Goal: Task Accomplishment & Management: Use online tool/utility

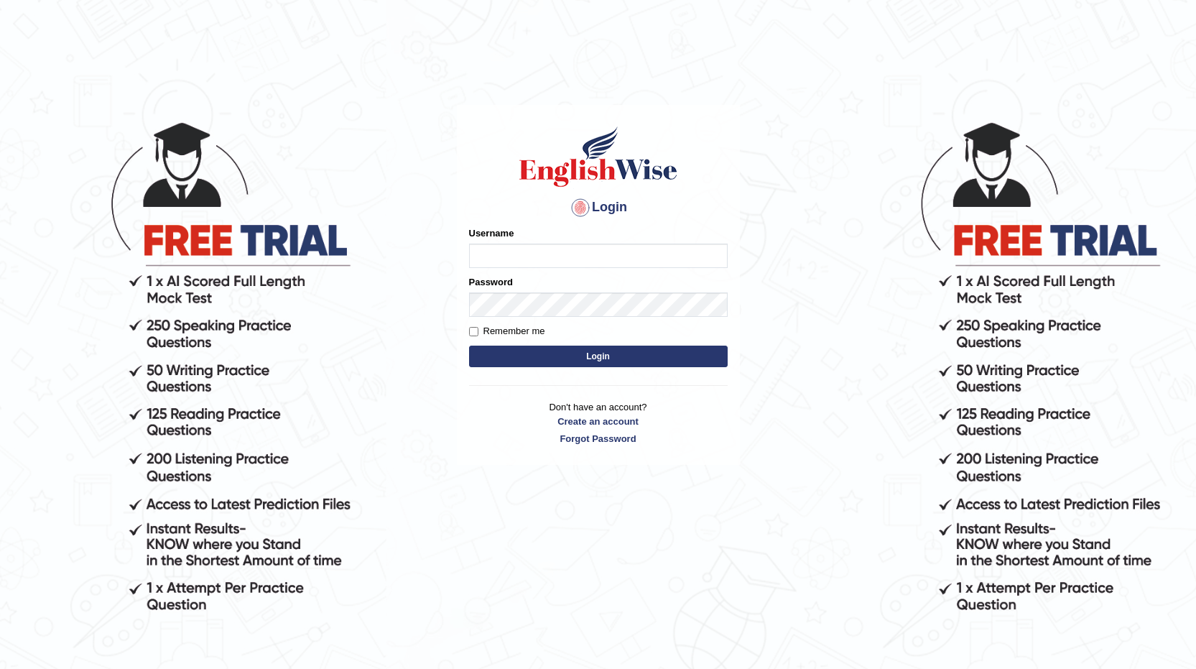
type input "vilayath"
click at [469, 346] on button "Login" at bounding box center [598, 357] width 259 height 22
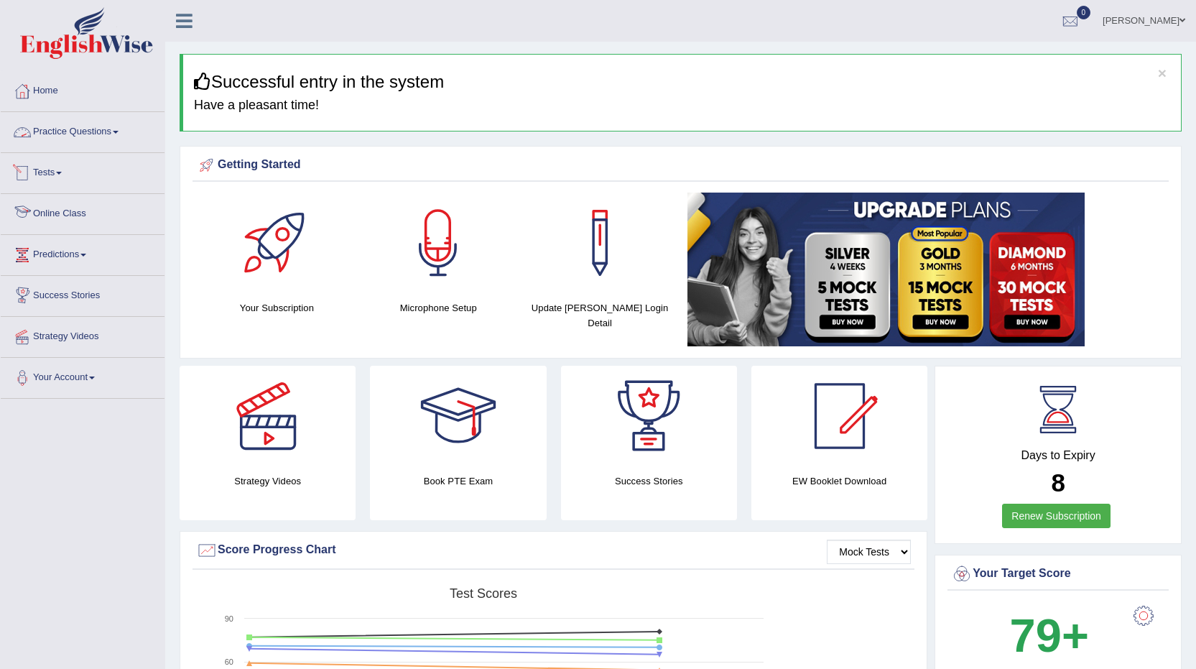
click at [60, 121] on link "Practice Questions" at bounding box center [83, 130] width 164 height 36
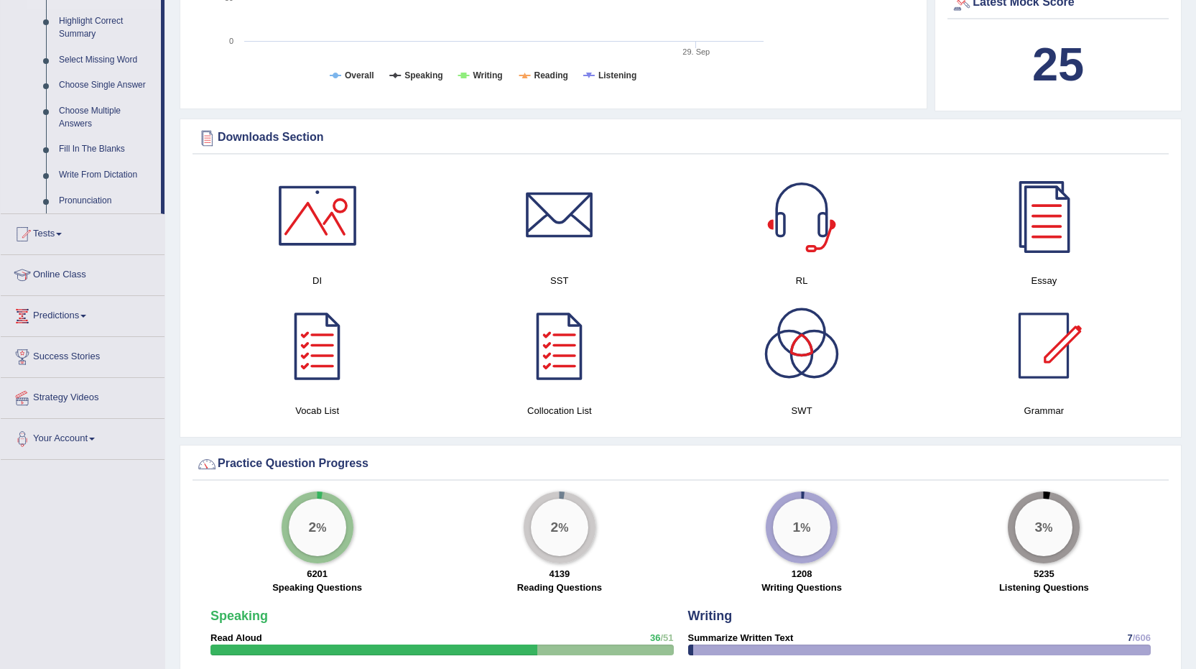
scroll to position [719, 0]
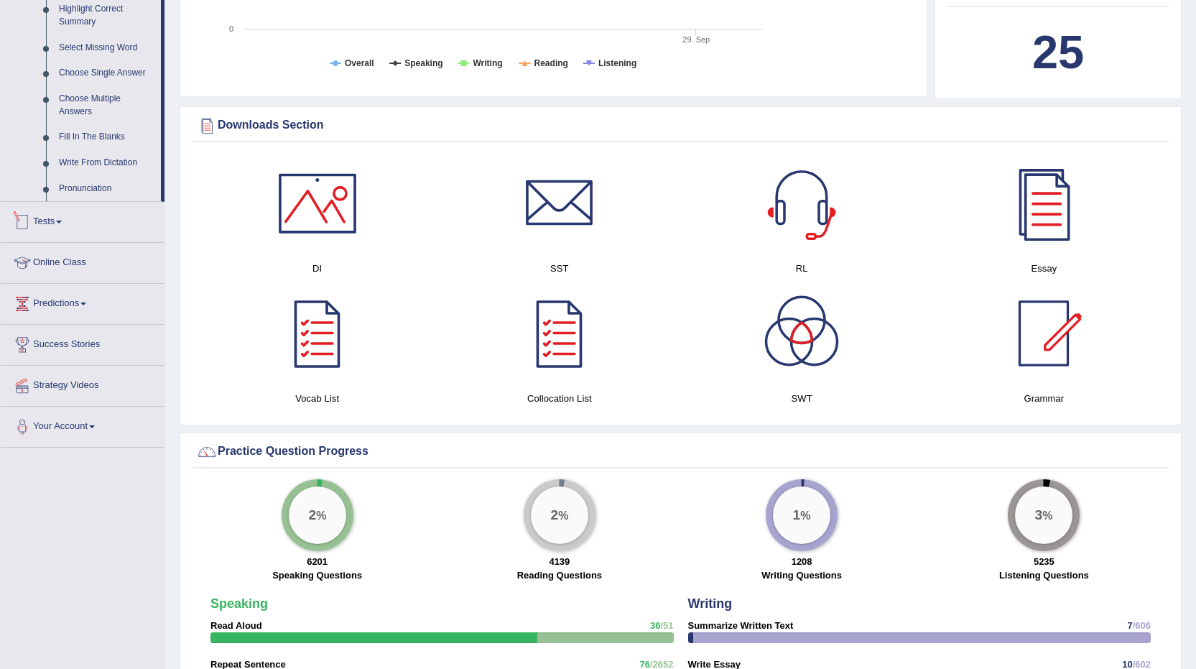
click at [62, 222] on span at bounding box center [59, 222] width 6 height 3
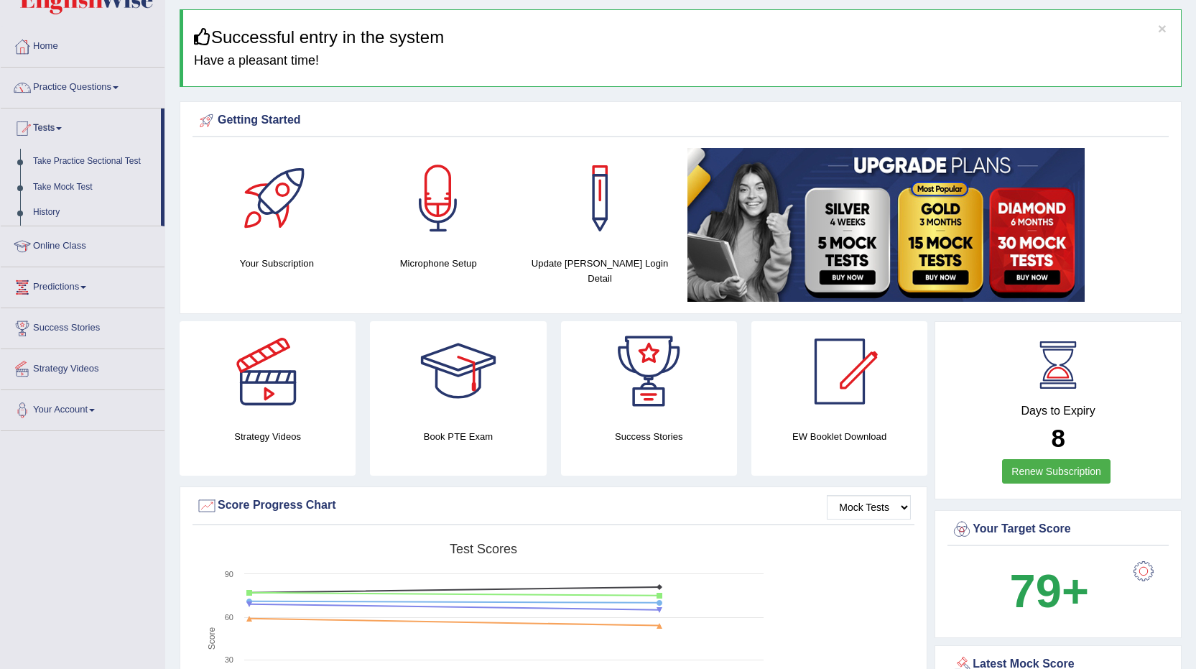
scroll to position [0, 0]
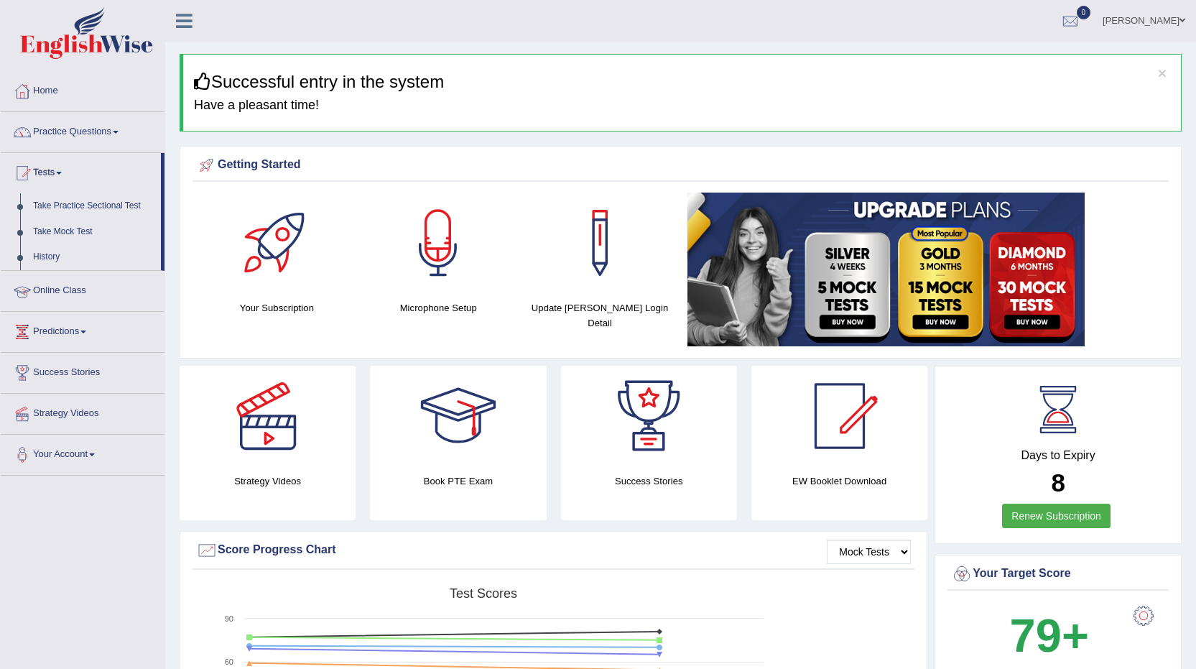
click at [70, 285] on link "Online Class" at bounding box center [83, 289] width 164 height 36
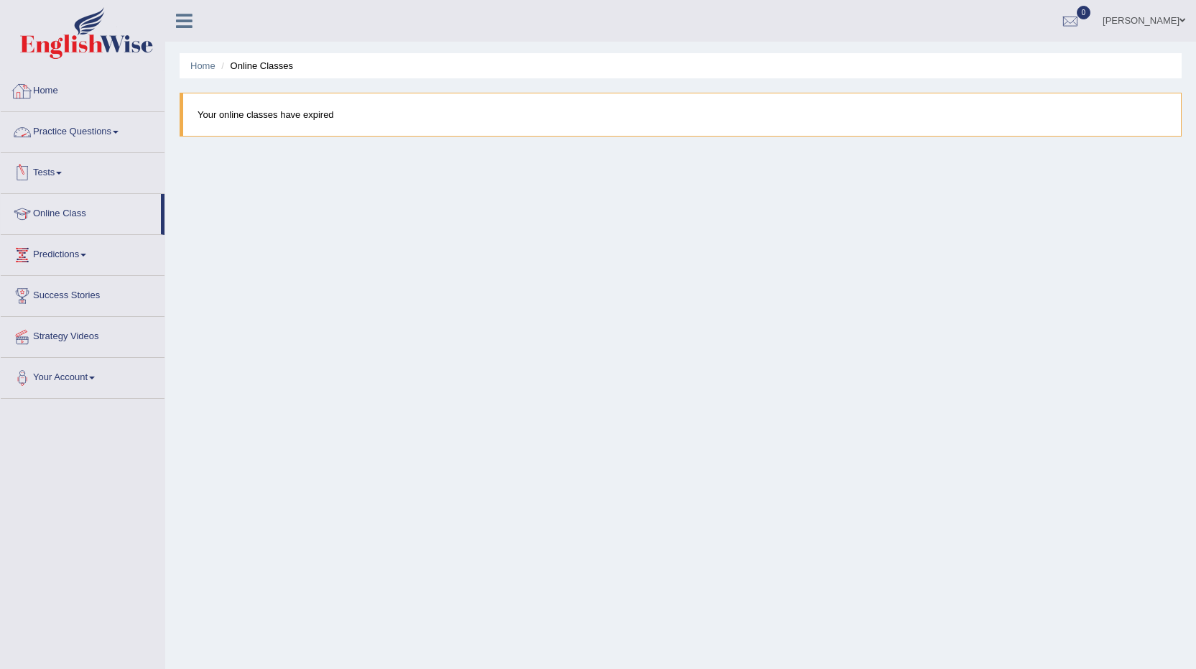
click at [33, 83] on link "Home" at bounding box center [83, 89] width 164 height 36
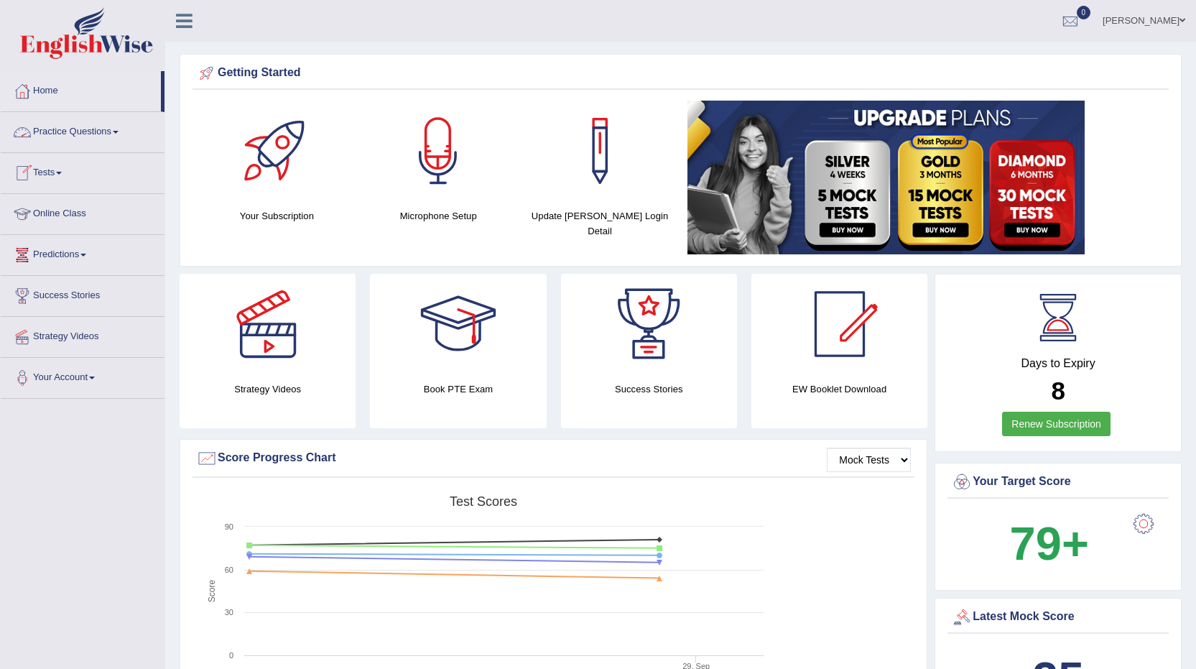
click at [59, 169] on link "Tests" at bounding box center [83, 171] width 164 height 36
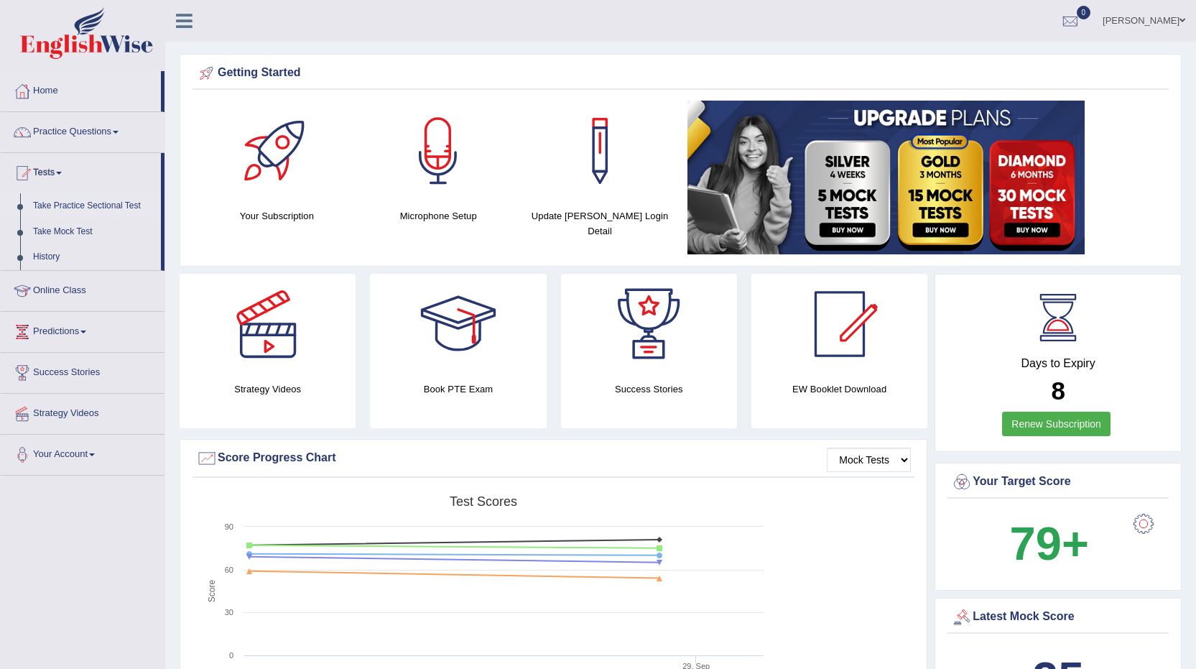
click at [111, 203] on link "Take Practice Sectional Test" at bounding box center [94, 206] width 134 height 26
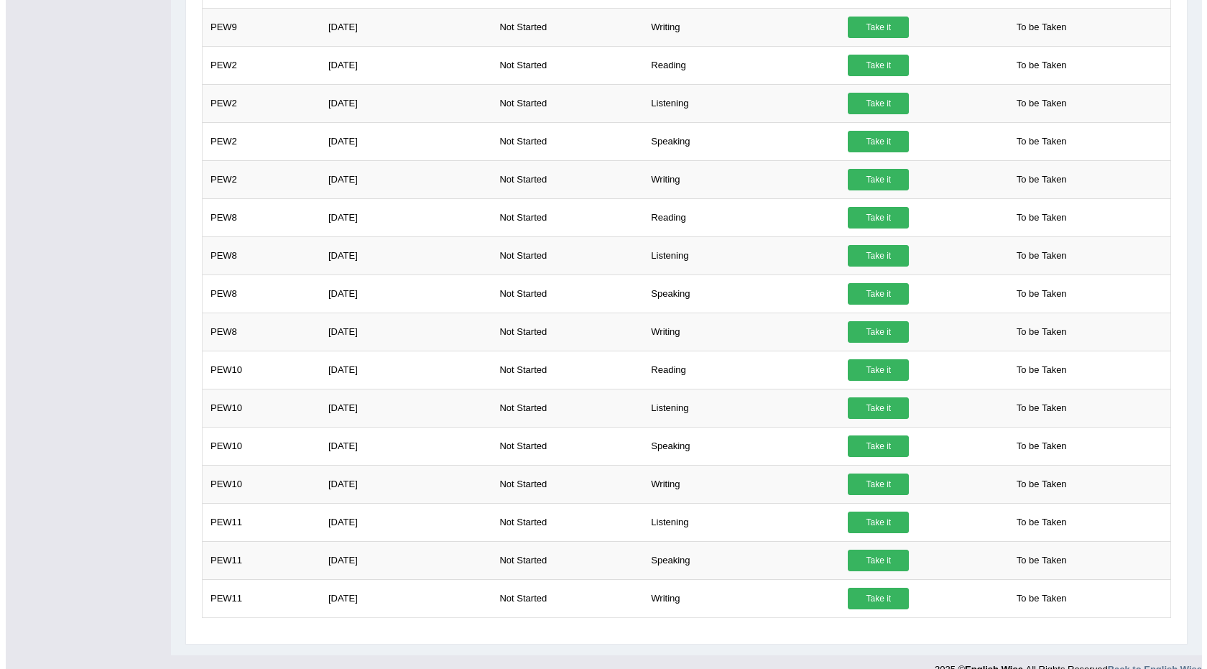
scroll to position [784, 0]
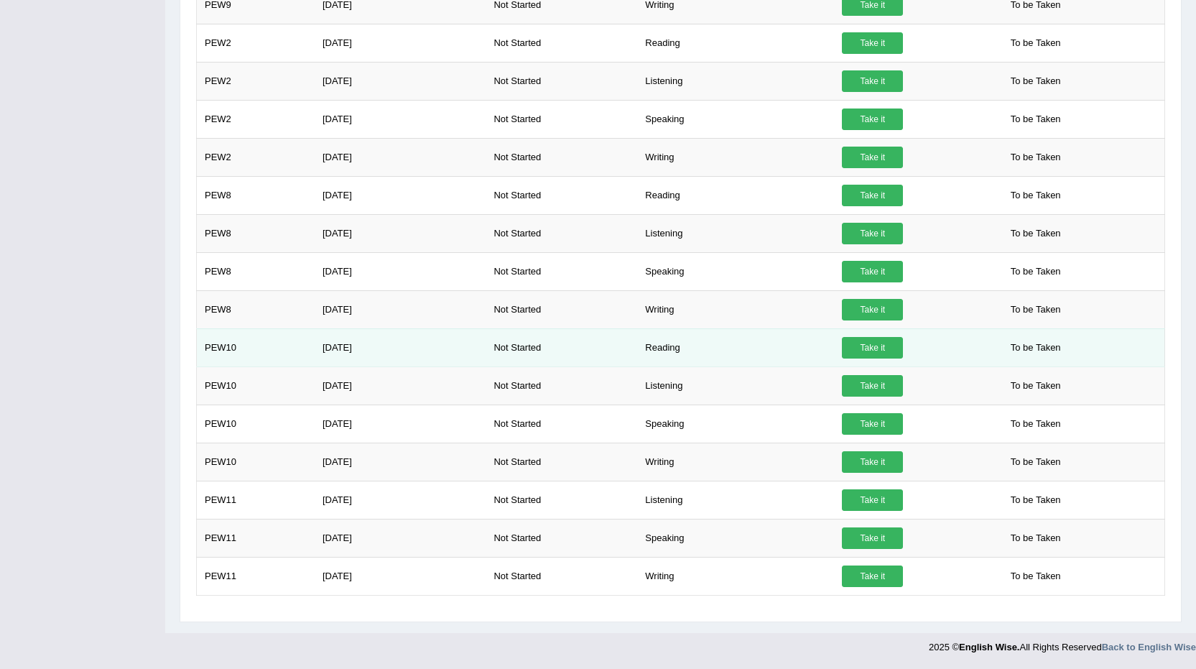
click at [862, 348] on link "Take it" at bounding box center [872, 348] width 61 height 22
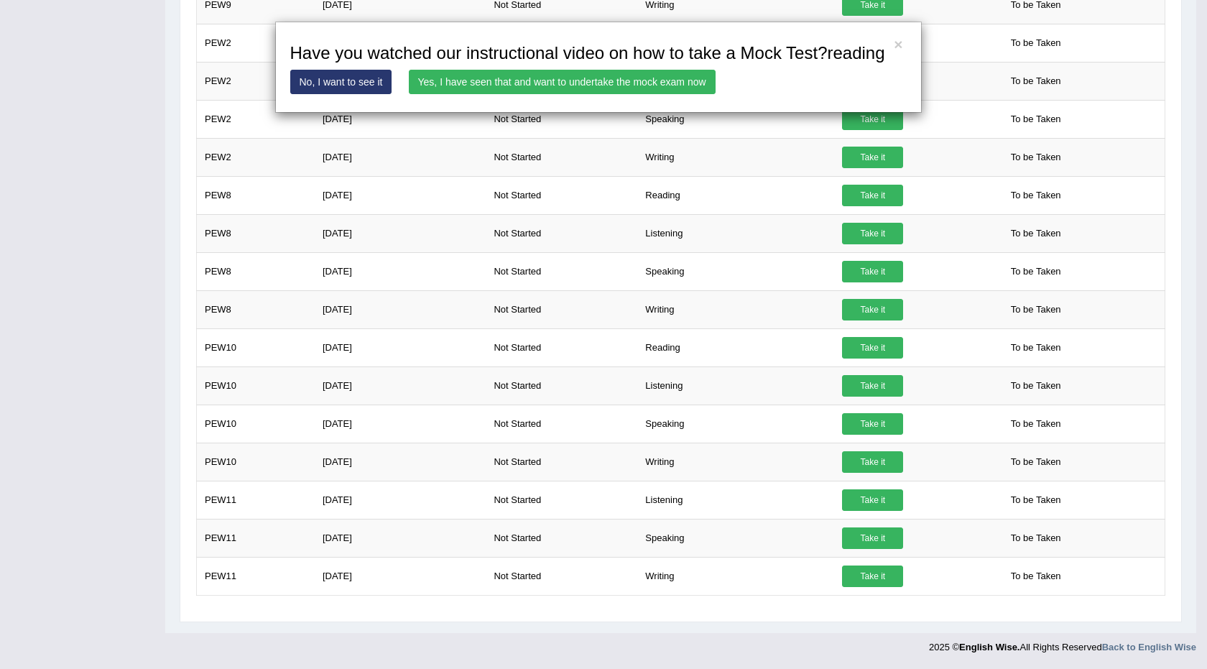
click at [574, 73] on link "Yes, I have seen that and want to undertake the mock exam now" at bounding box center [562, 82] width 307 height 24
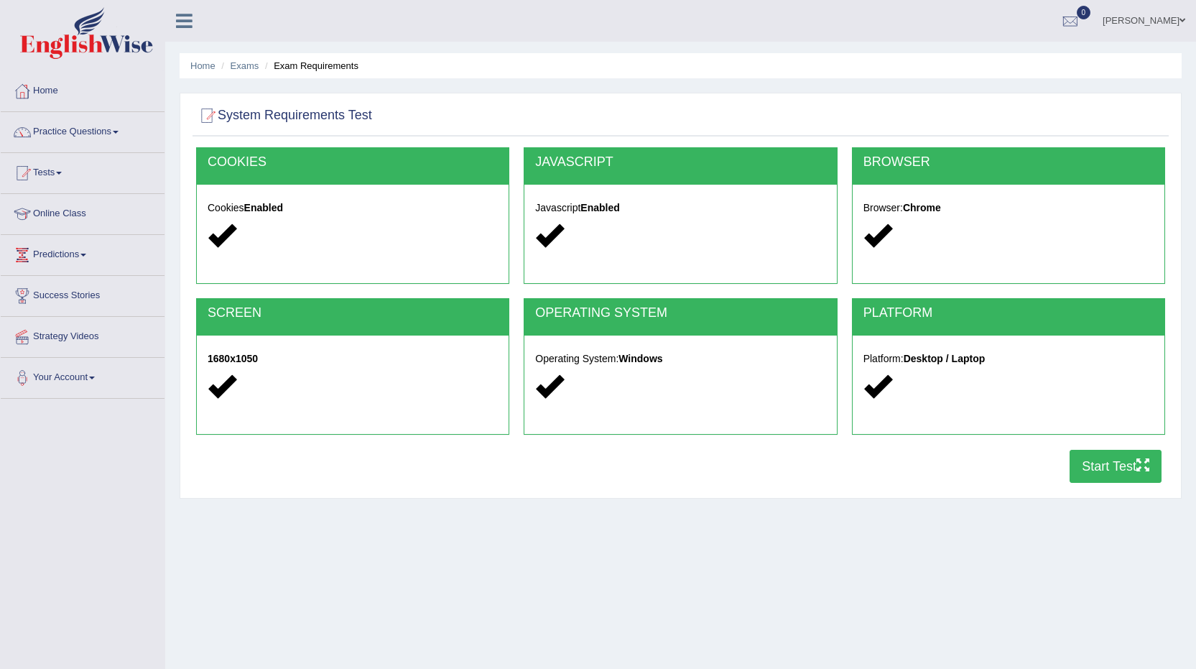
click at [1114, 464] on button "Start Test" at bounding box center [1116, 466] width 92 height 33
